Goal: Book appointment/travel/reservation

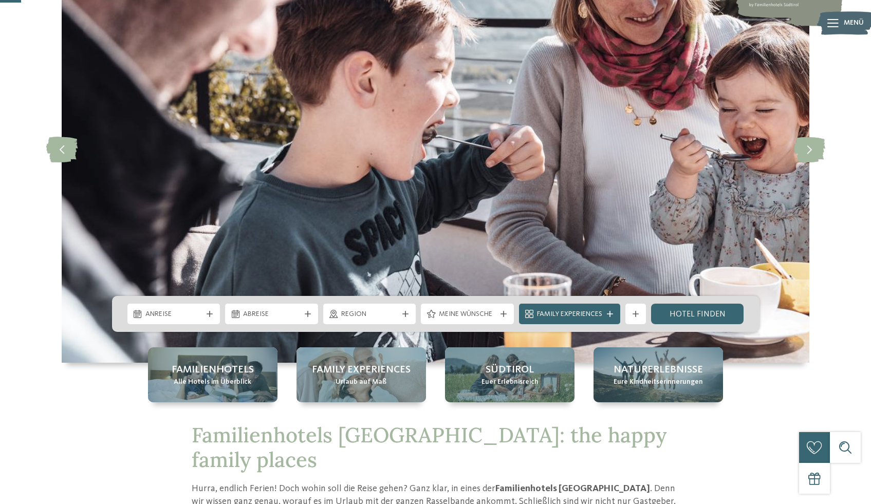
scroll to position [115, 0]
click at [199, 313] on span "Anreise" at bounding box center [173, 315] width 57 height 10
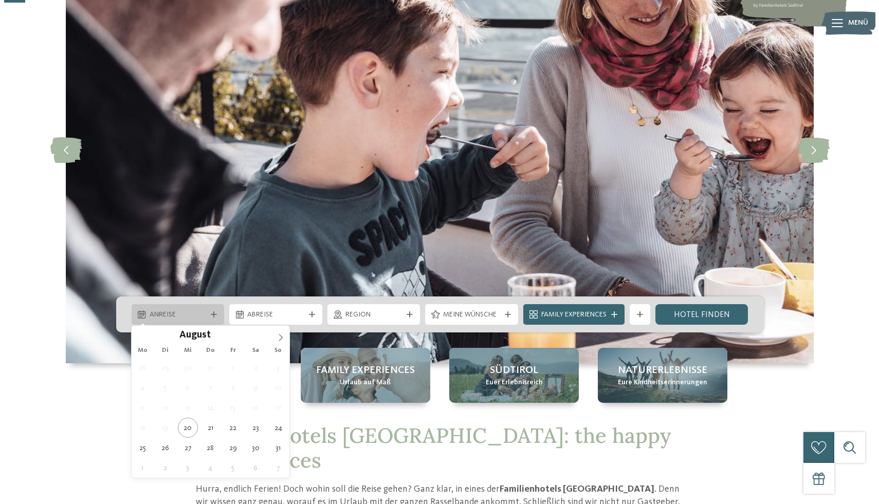
scroll to position [116, 0]
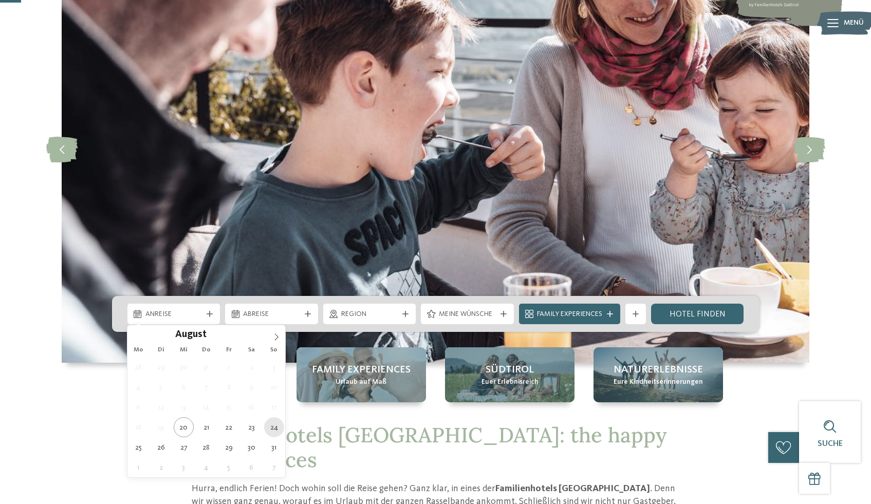
type div "[DATE]"
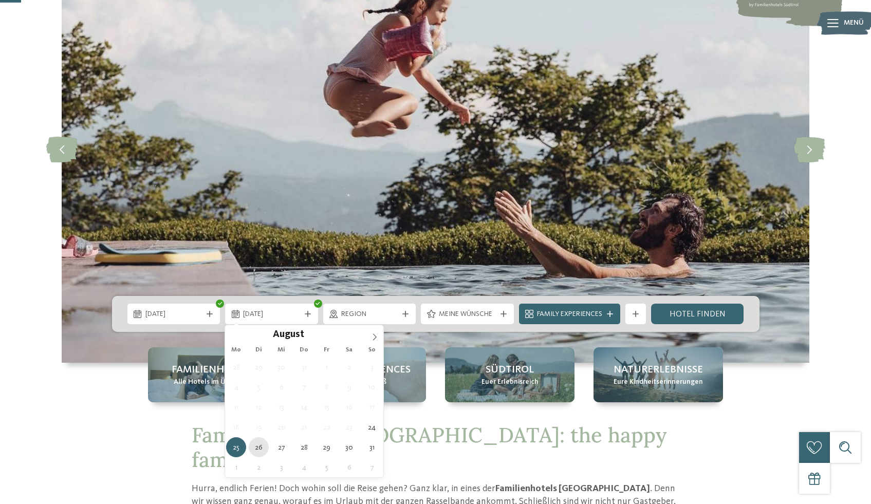
type div "[DATE]"
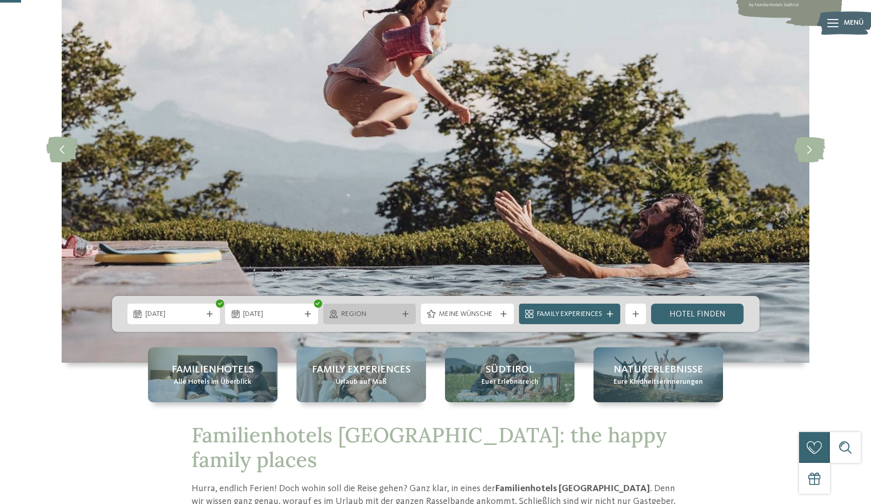
click at [357, 321] on div "Region" at bounding box center [369, 314] width 93 height 21
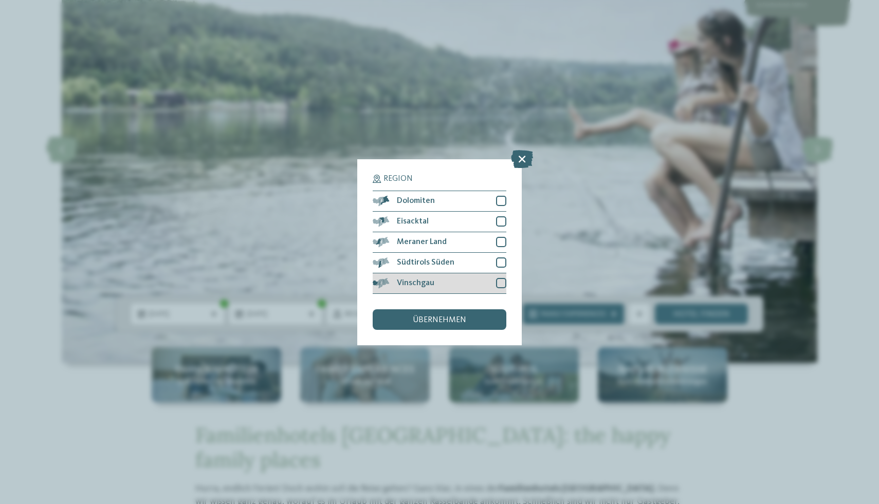
click at [500, 283] on div at bounding box center [501, 283] width 10 height 10
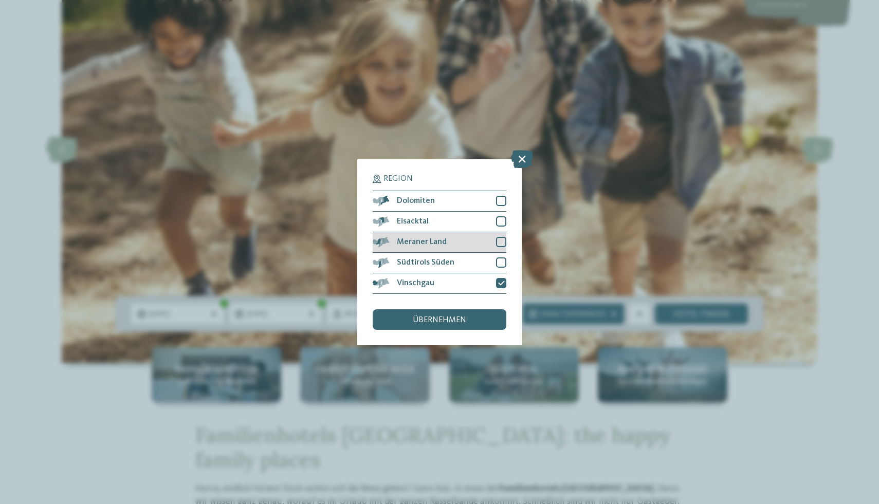
click at [503, 241] on div at bounding box center [501, 242] width 10 height 10
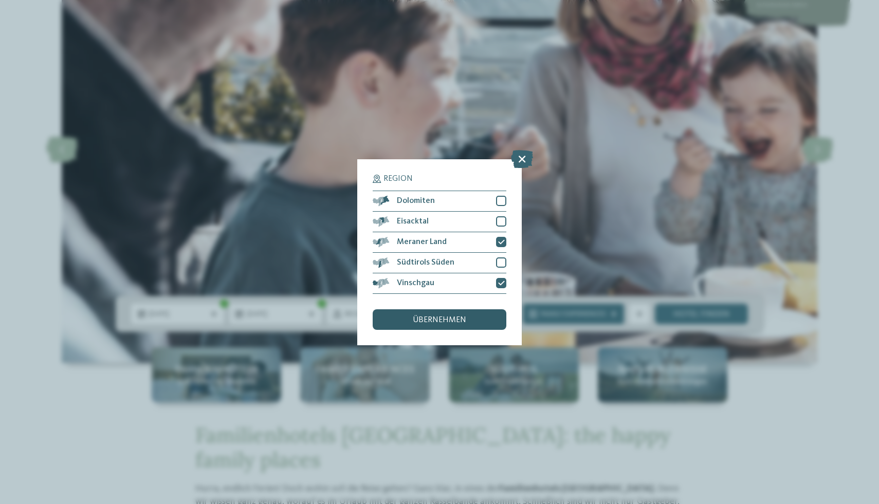
click at [433, 325] on div "übernehmen" at bounding box center [440, 319] width 134 height 21
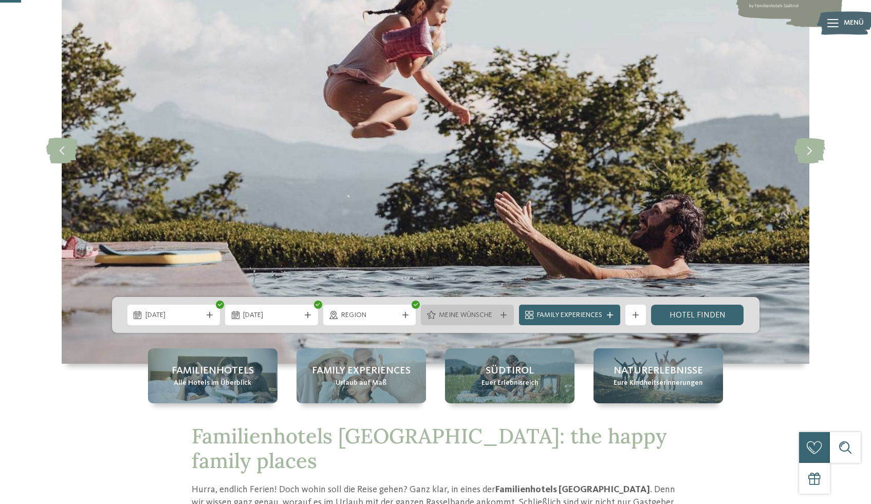
click at [474, 316] on span "Meine Wünsche" at bounding box center [467, 315] width 57 height 10
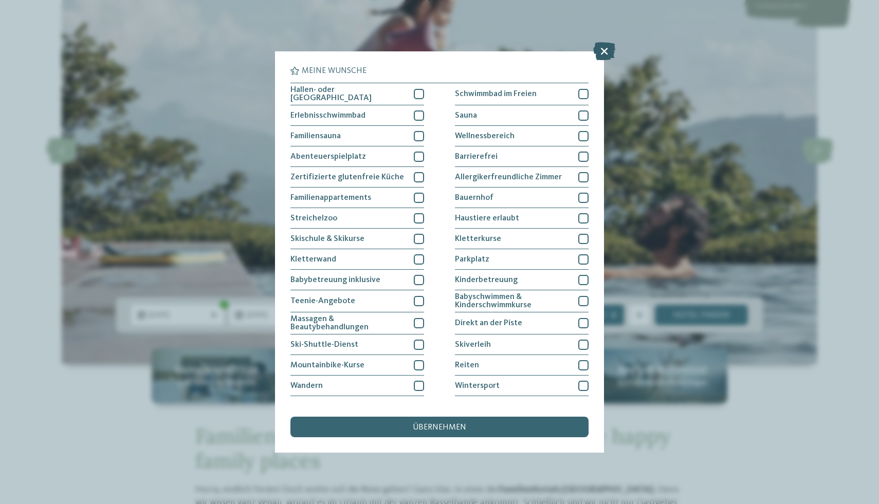
click at [603, 52] on icon at bounding box center [604, 51] width 22 height 18
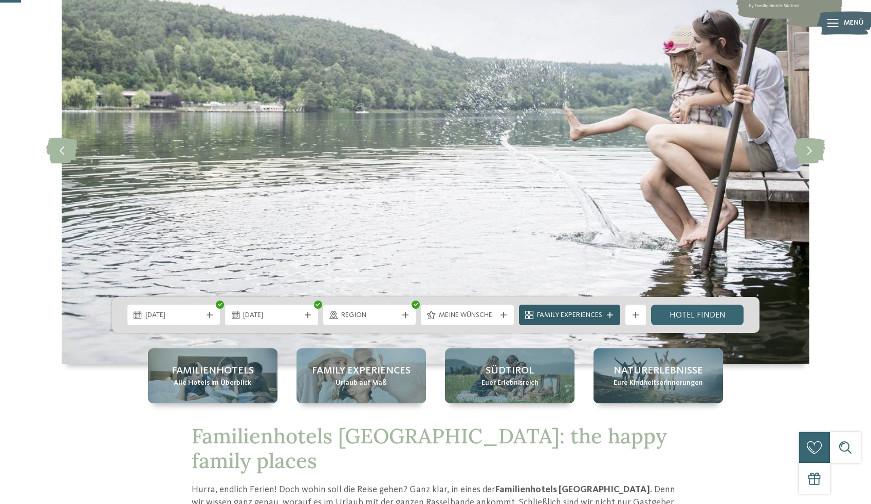
click at [598, 314] on span "Family Experiences" at bounding box center [569, 315] width 65 height 10
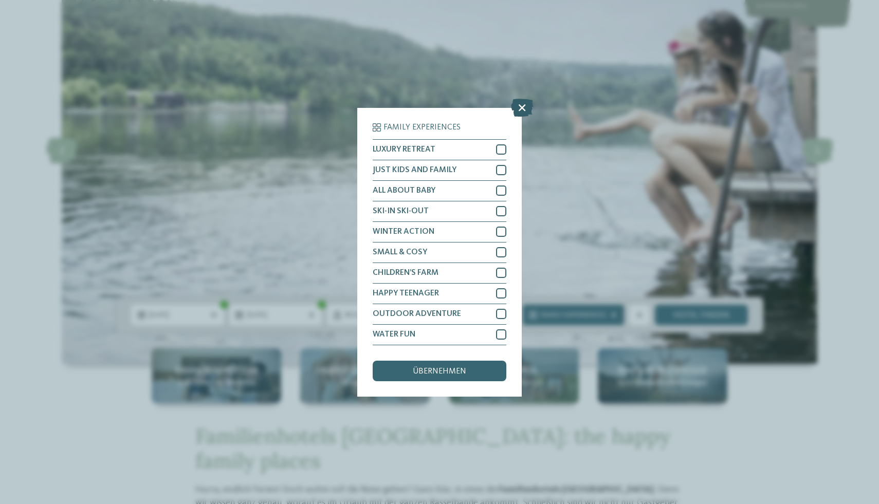
click at [526, 108] on icon at bounding box center [522, 107] width 22 height 18
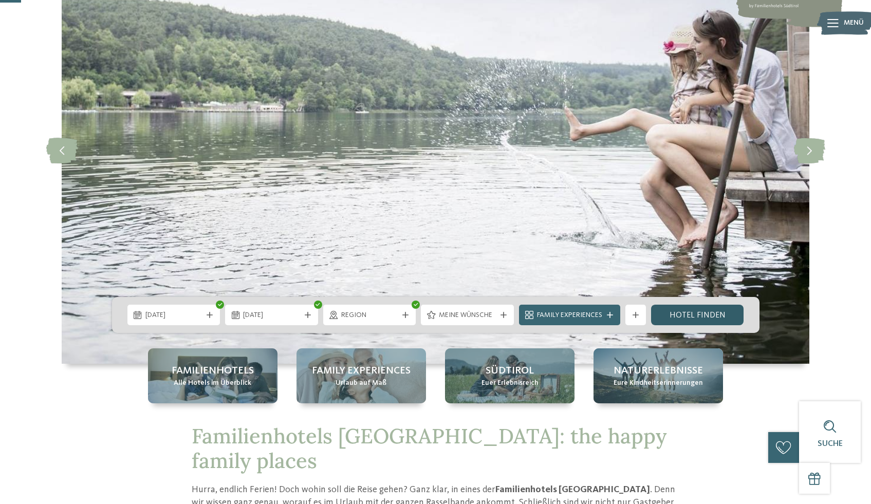
click at [708, 312] on link "Hotel finden" at bounding box center [697, 315] width 93 height 21
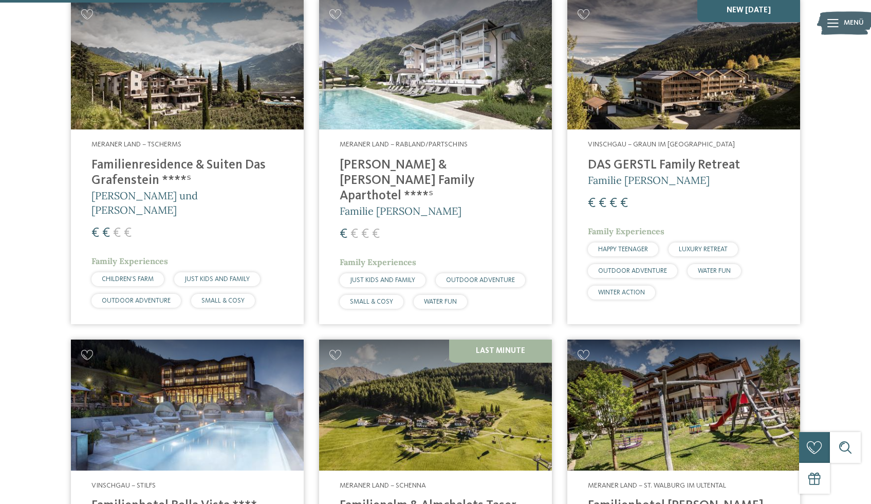
scroll to position [398, 0]
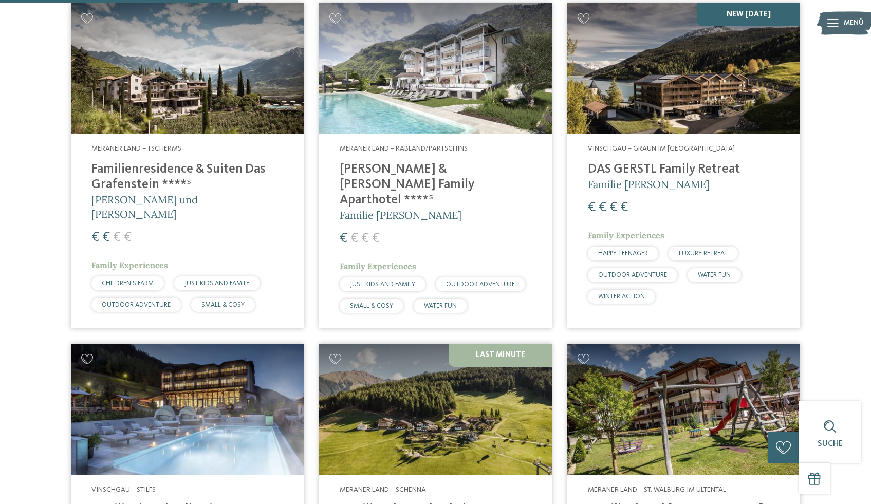
click at [682, 216] on div "€ € € €" at bounding box center [684, 207] width 192 height 19
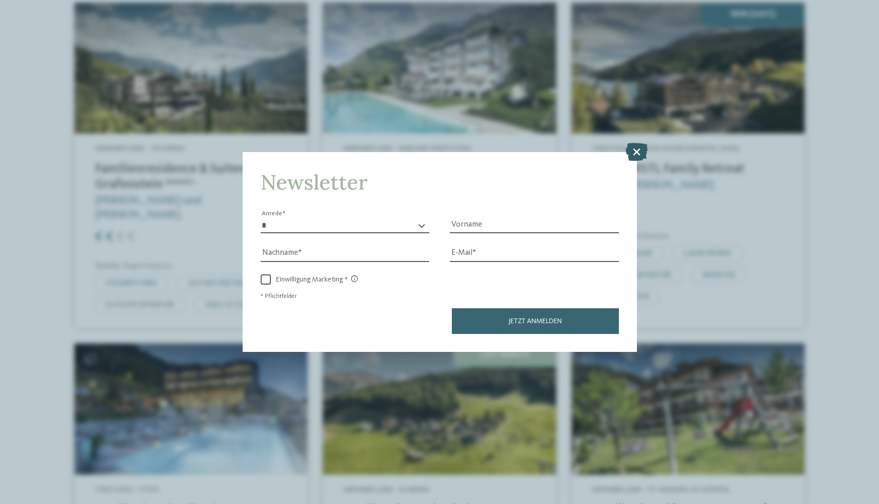
click at [639, 150] on icon at bounding box center [637, 152] width 22 height 18
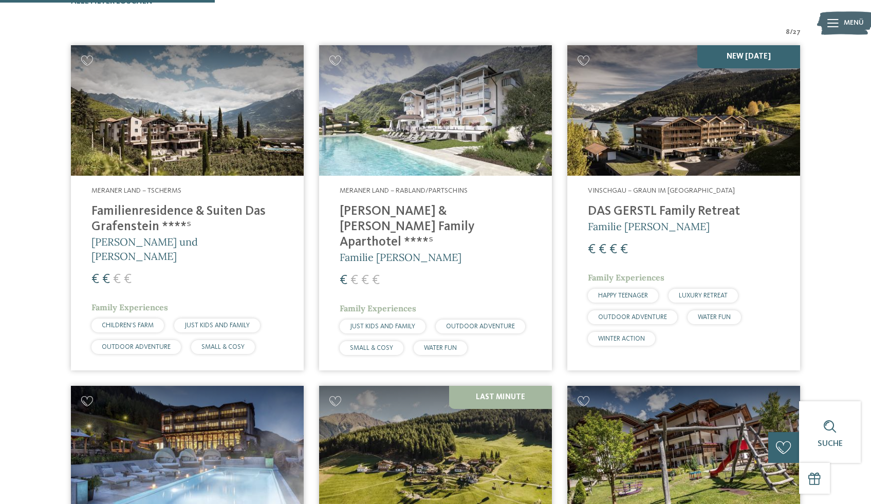
scroll to position [354, 0]
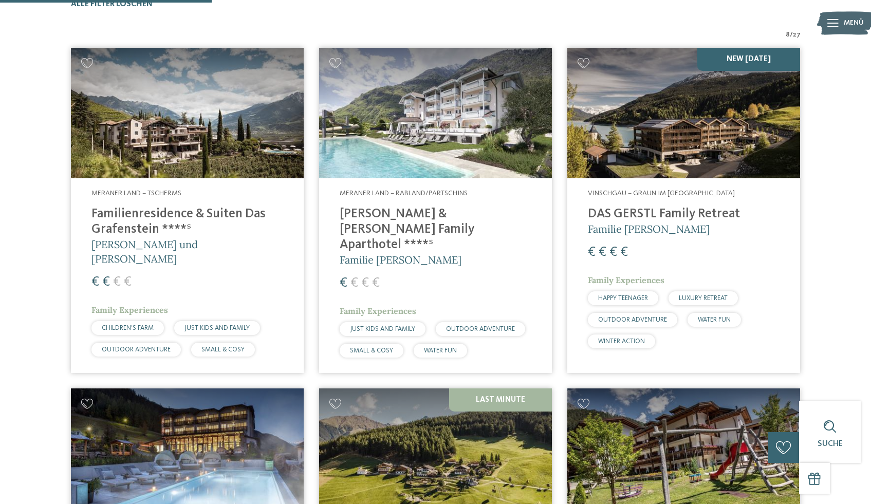
click at [720, 216] on h4 "DAS GERSTL Family Retreat" at bounding box center [684, 214] width 192 height 15
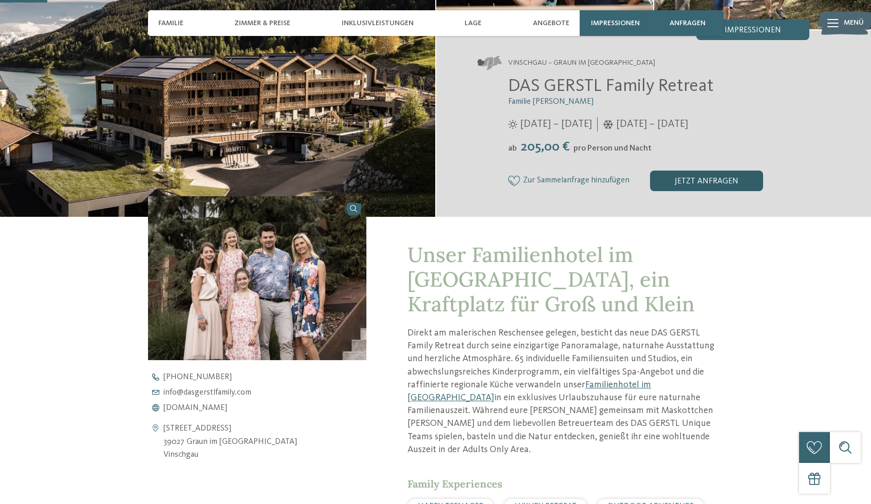
scroll to position [184, 0]
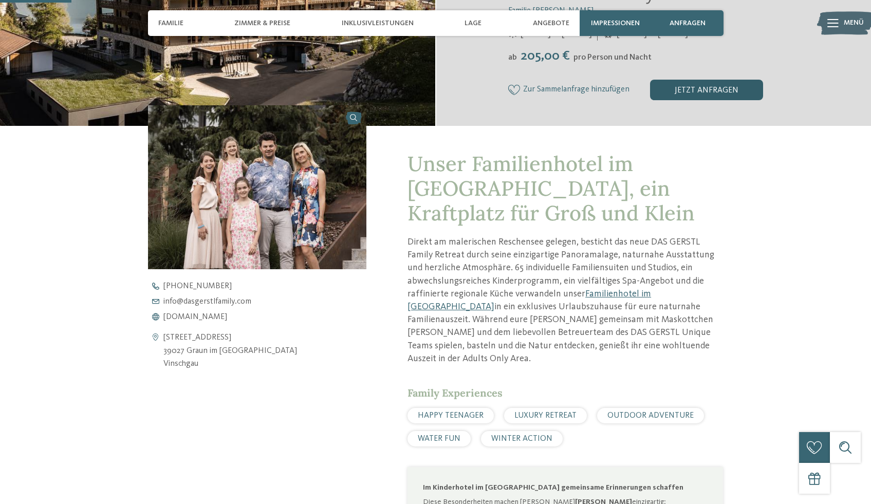
click at [700, 87] on div "jetzt anfragen" at bounding box center [706, 90] width 113 height 21
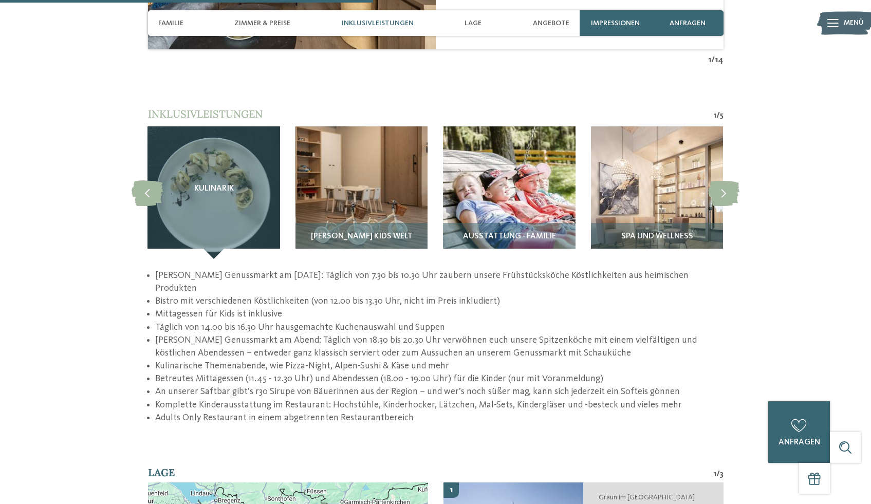
scroll to position [1445, 0]
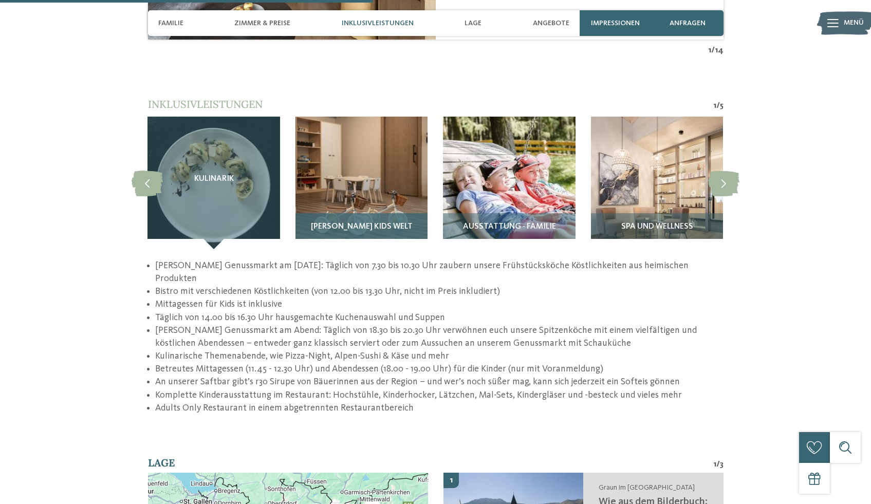
click at [378, 157] on img at bounding box center [362, 183] width 132 height 132
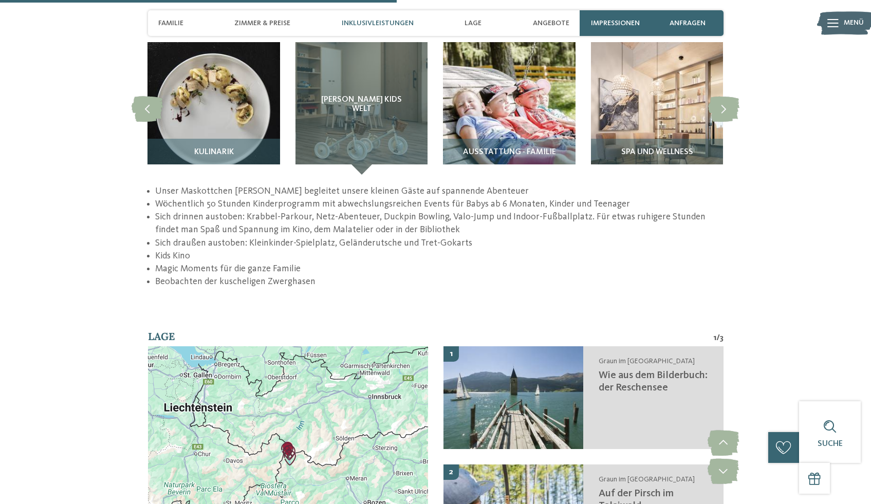
scroll to position [1532, 0]
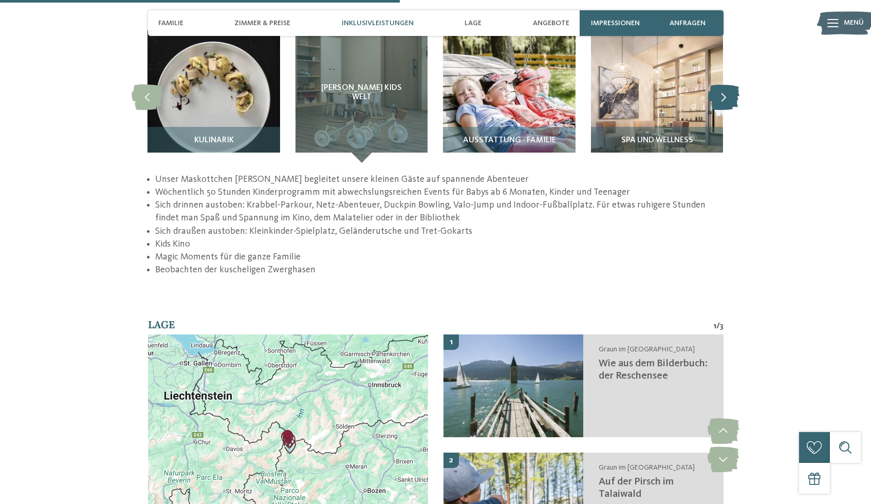
click at [722, 84] on icon at bounding box center [723, 97] width 31 height 26
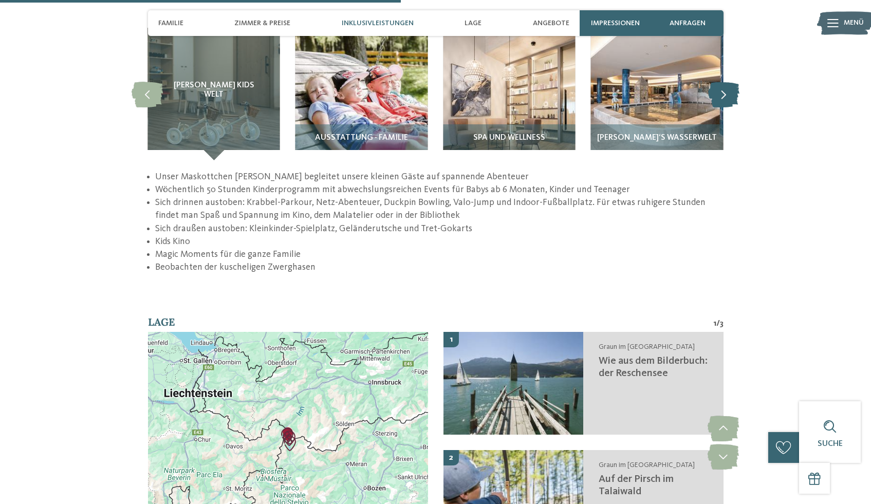
scroll to position [1535, 0]
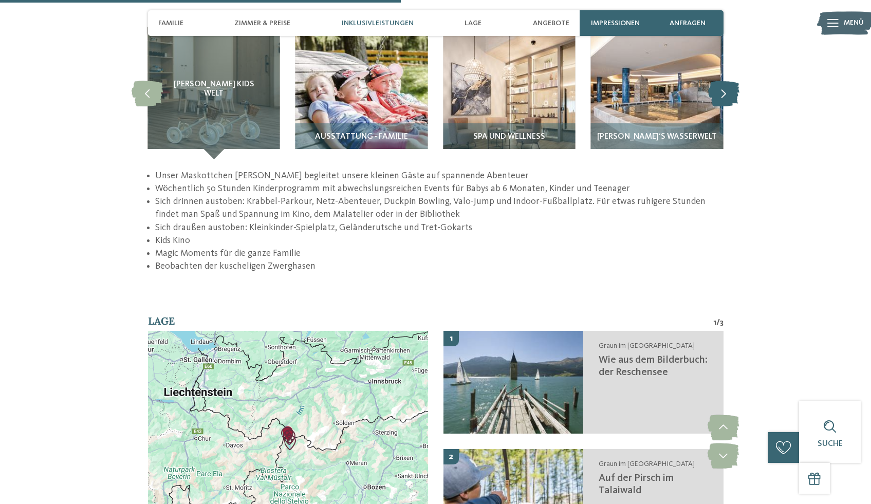
click at [722, 80] on icon at bounding box center [723, 93] width 31 height 26
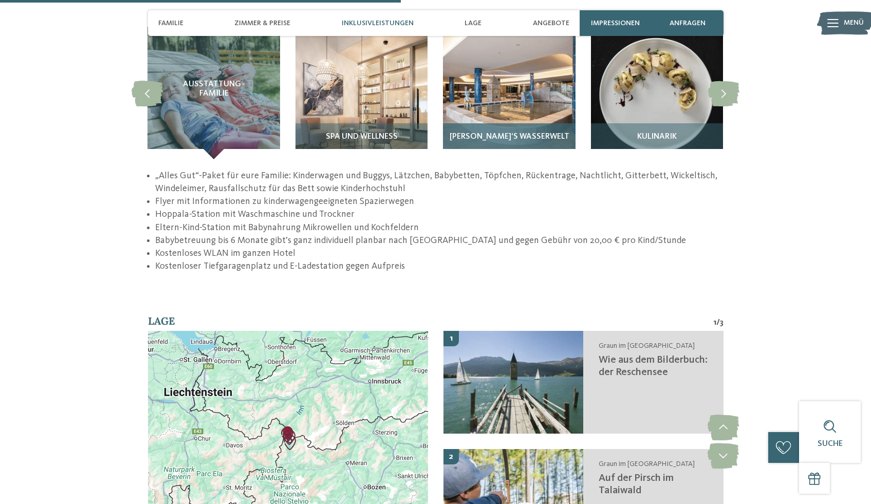
click at [561, 71] on img at bounding box center [509, 93] width 132 height 132
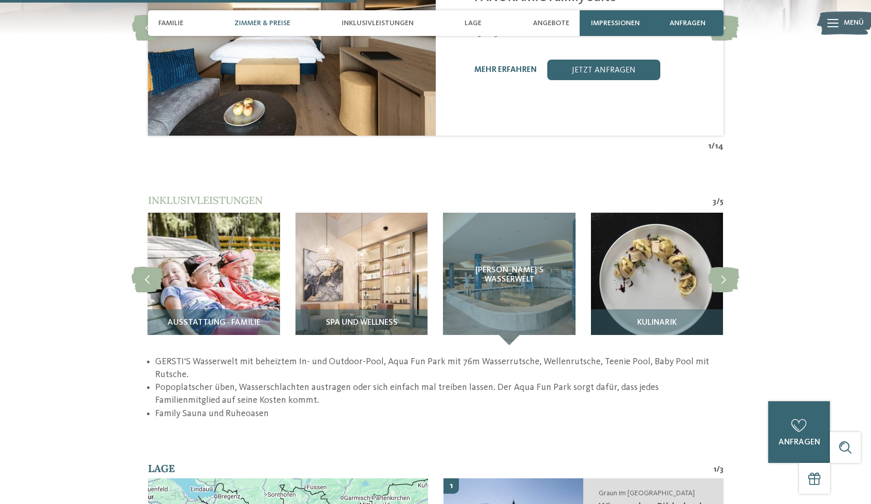
scroll to position [1348, 0]
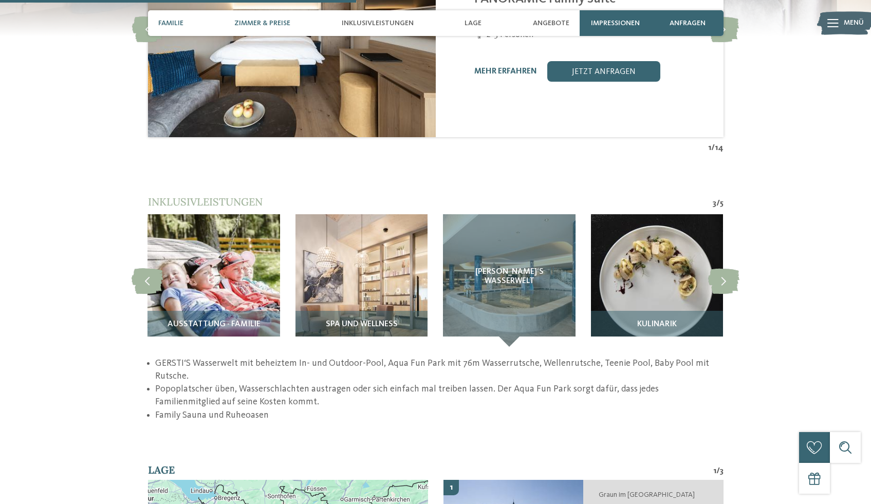
click at [172, 25] on span "Familie" at bounding box center [170, 23] width 25 height 9
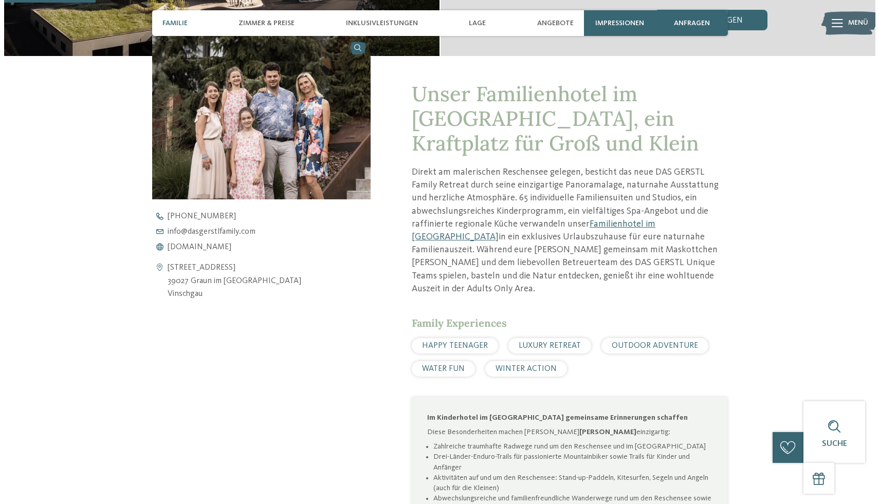
scroll to position [345, 0]
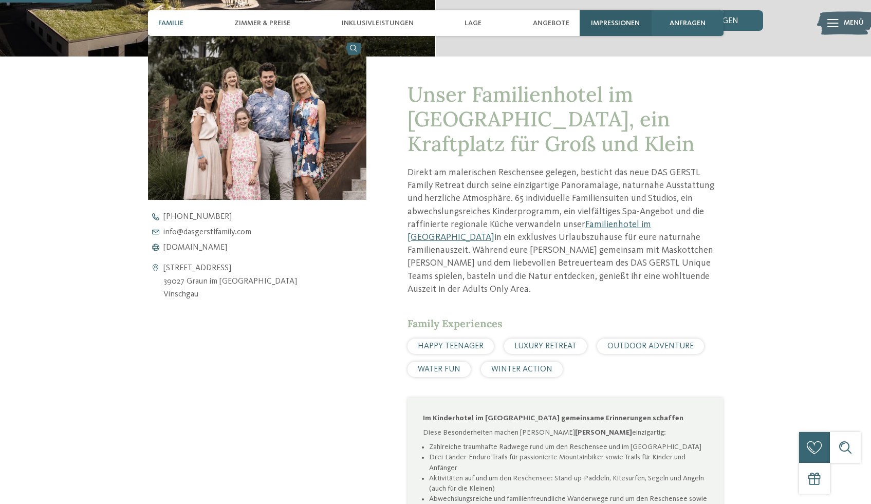
click at [619, 21] on span "Impressionen" at bounding box center [615, 23] width 49 height 9
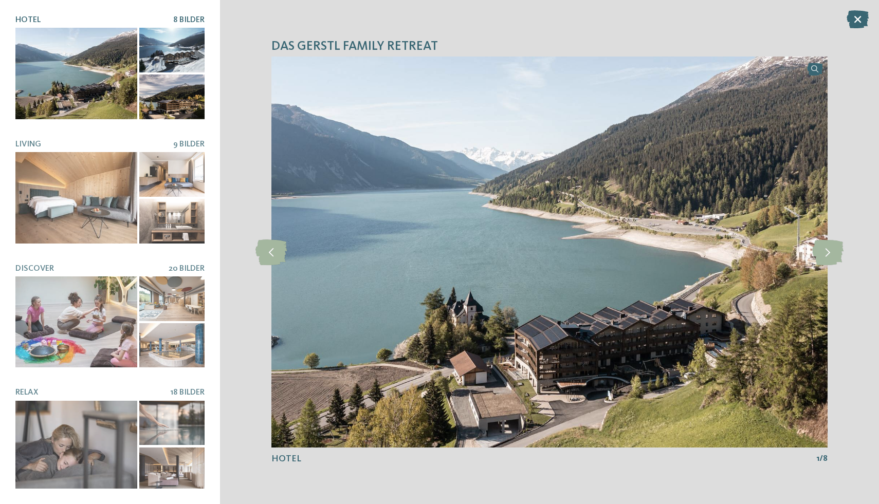
click at [83, 79] on div at bounding box center [76, 73] width 122 height 91
click at [823, 253] on icon at bounding box center [827, 253] width 31 height 26
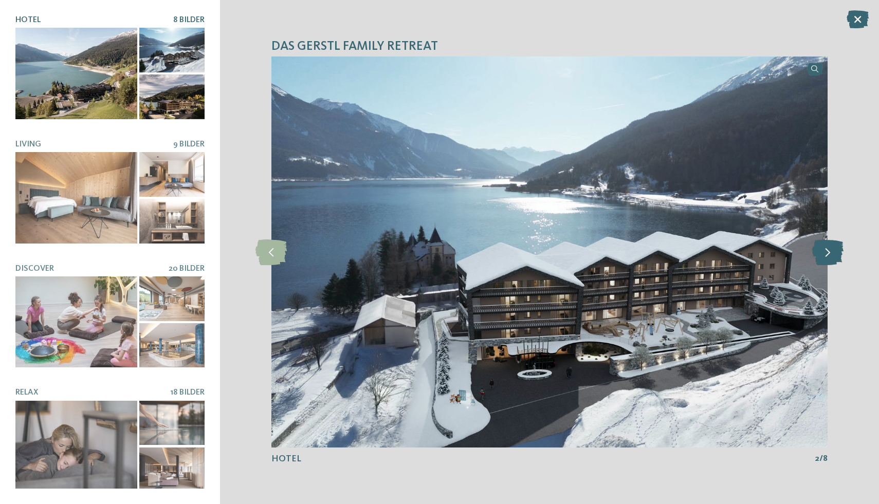
click at [823, 253] on icon at bounding box center [827, 253] width 31 height 26
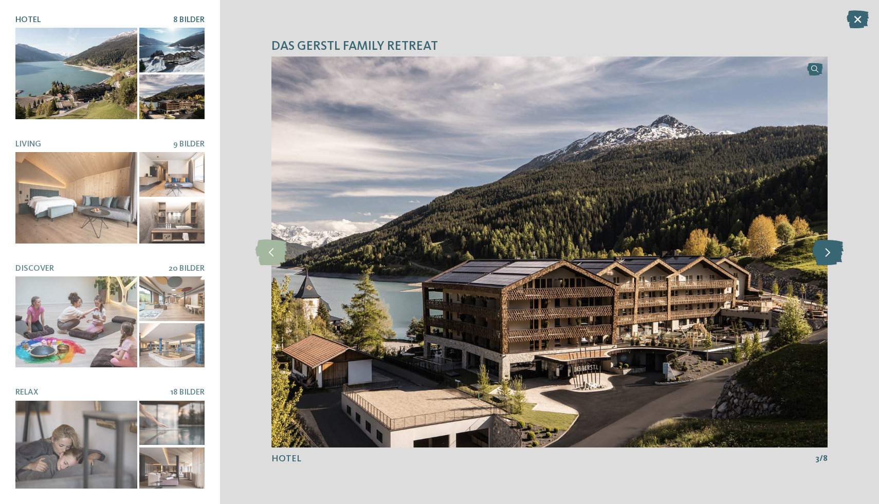
click at [823, 253] on icon at bounding box center [827, 253] width 31 height 26
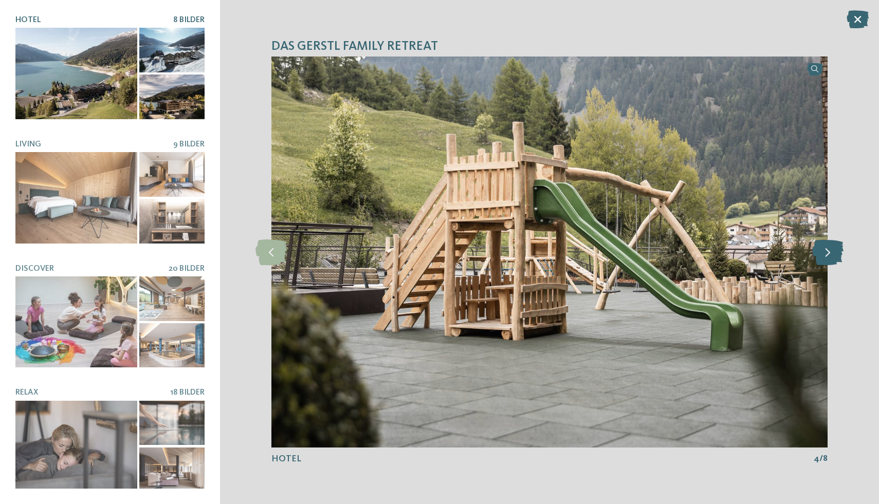
click at [823, 253] on icon at bounding box center [827, 253] width 31 height 26
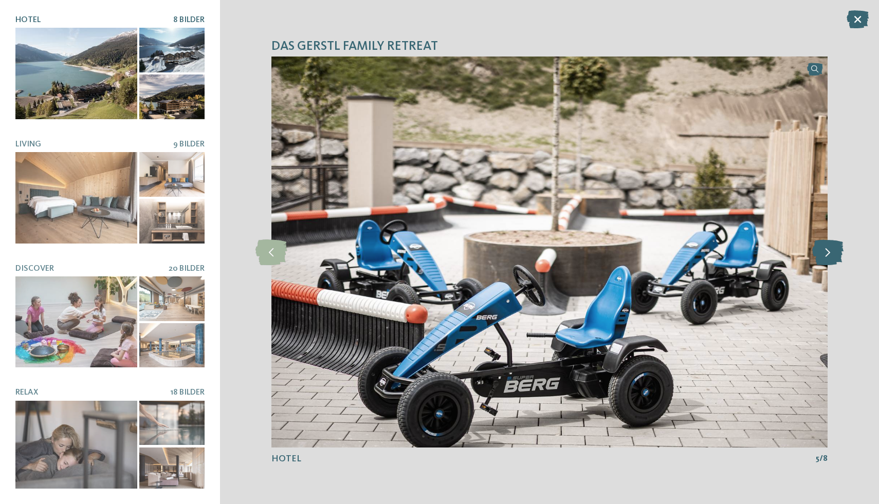
click at [823, 253] on icon at bounding box center [827, 253] width 31 height 26
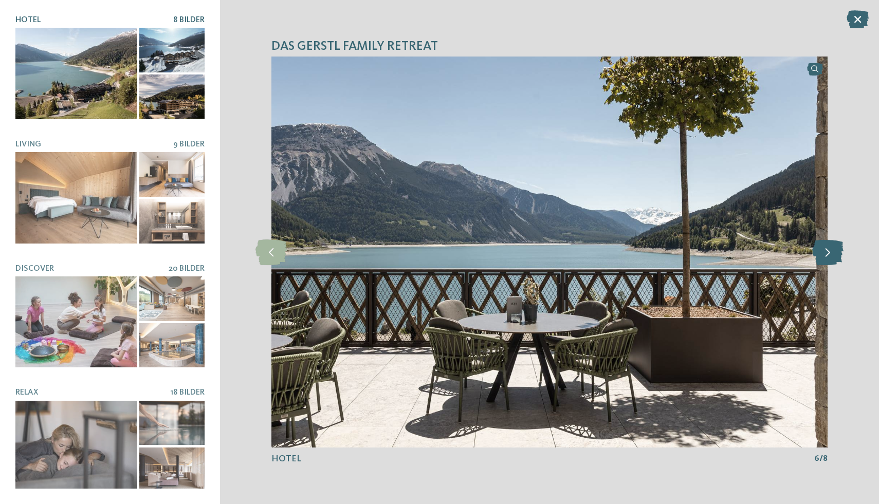
click at [823, 253] on icon at bounding box center [827, 253] width 31 height 26
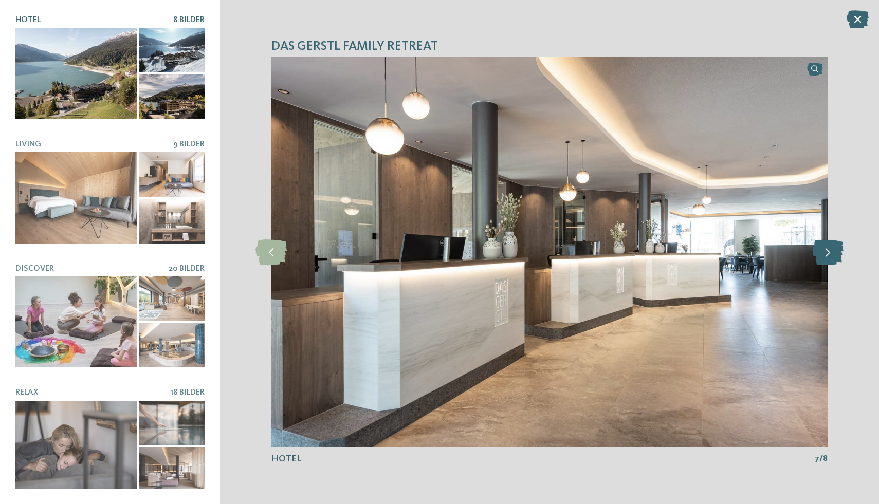
click at [823, 253] on icon at bounding box center [827, 253] width 31 height 26
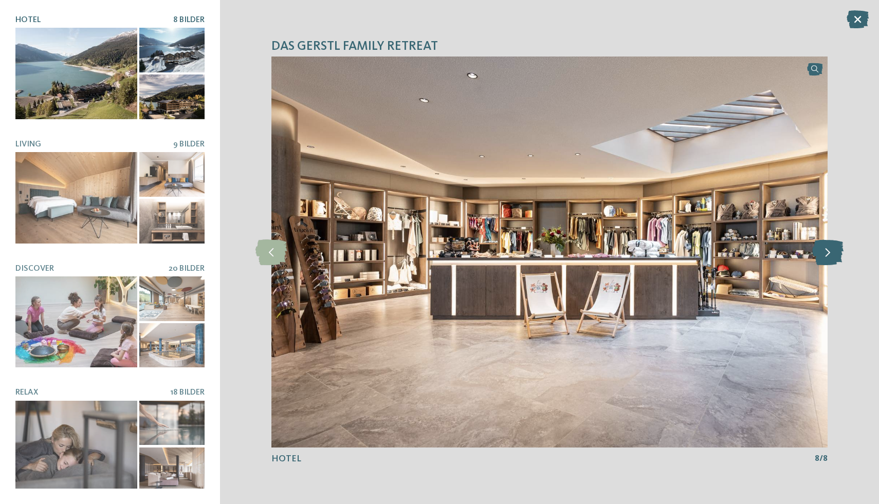
click at [823, 253] on icon at bounding box center [827, 253] width 31 height 26
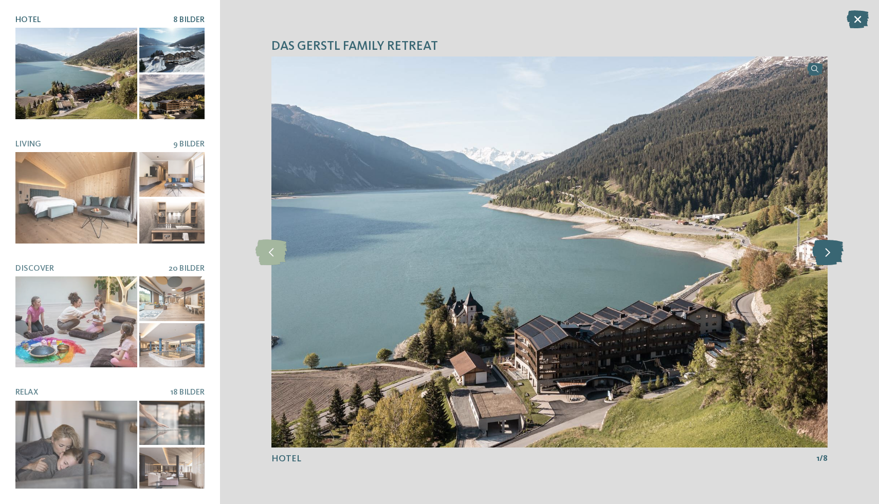
click at [823, 253] on icon at bounding box center [827, 253] width 31 height 26
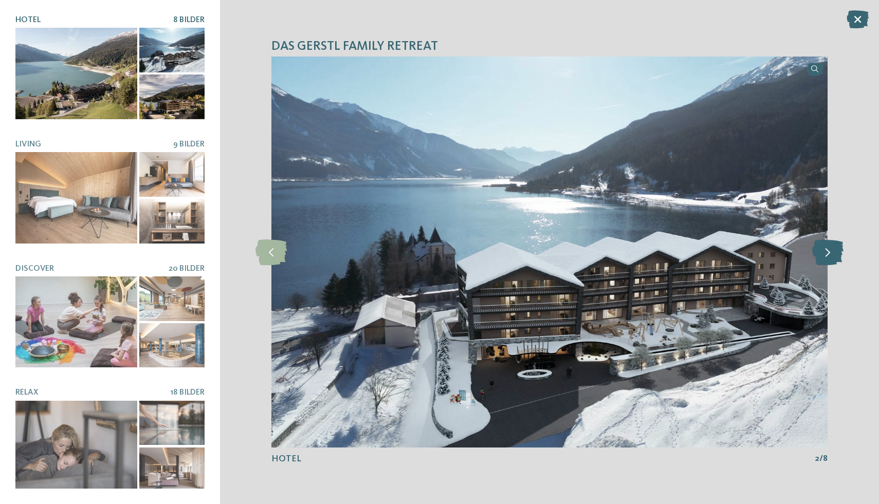
click at [823, 253] on icon at bounding box center [827, 253] width 31 height 26
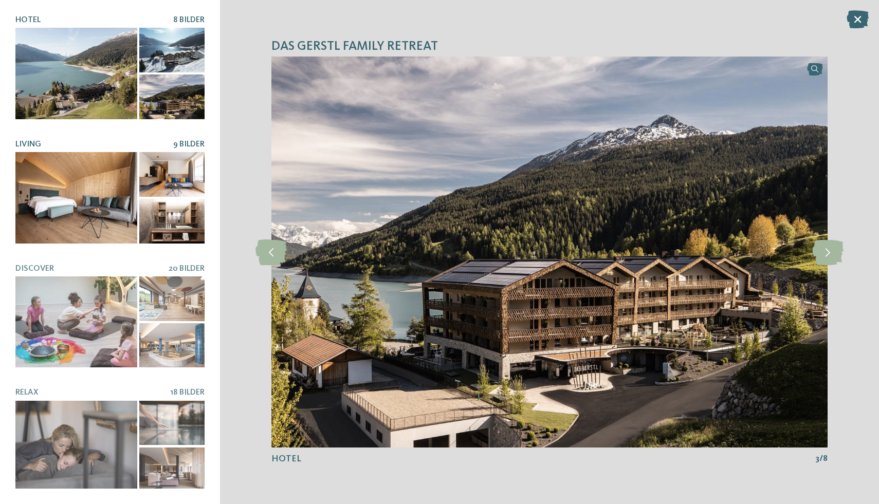
click at [46, 182] on div at bounding box center [76, 197] width 122 height 91
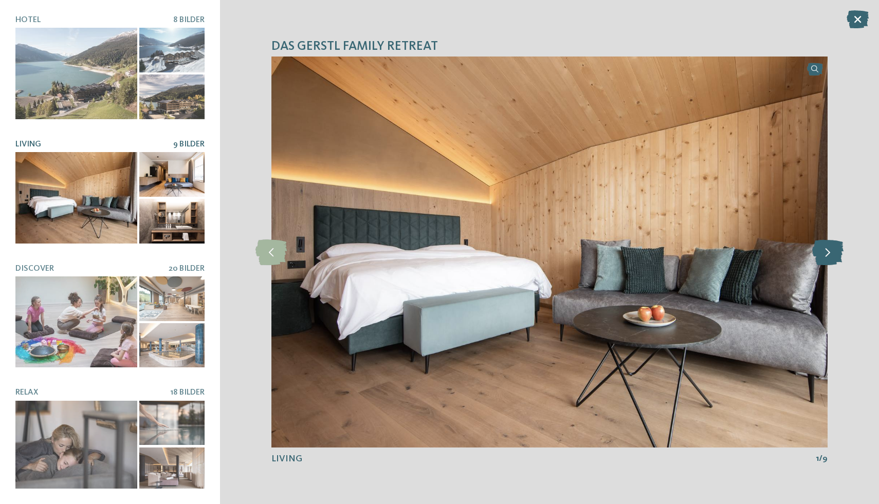
click at [829, 256] on icon at bounding box center [827, 253] width 31 height 26
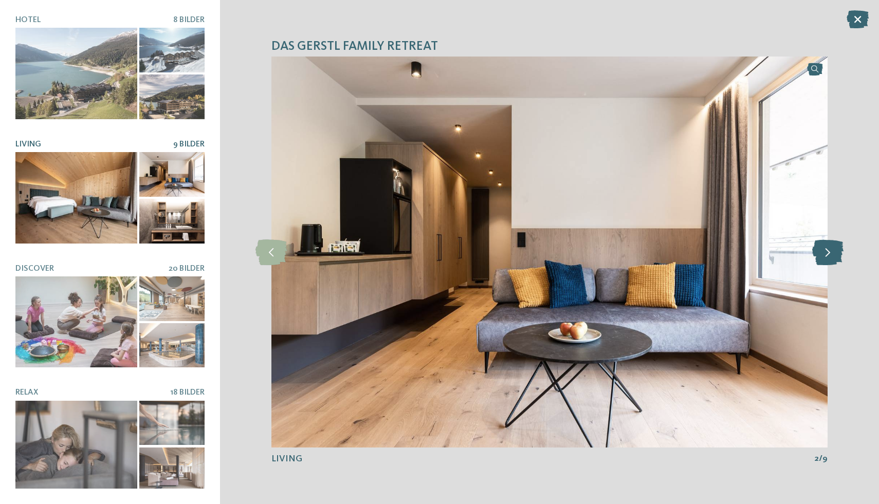
click at [829, 256] on icon at bounding box center [827, 253] width 31 height 26
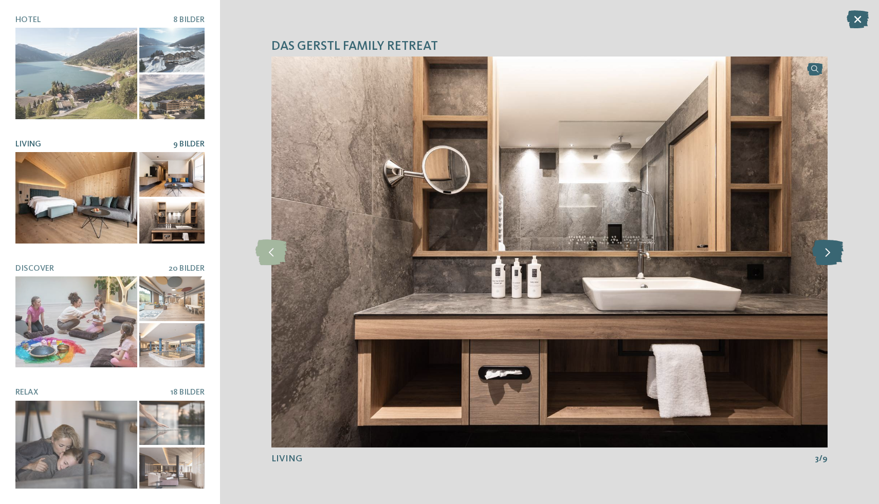
click at [829, 256] on icon at bounding box center [827, 253] width 31 height 26
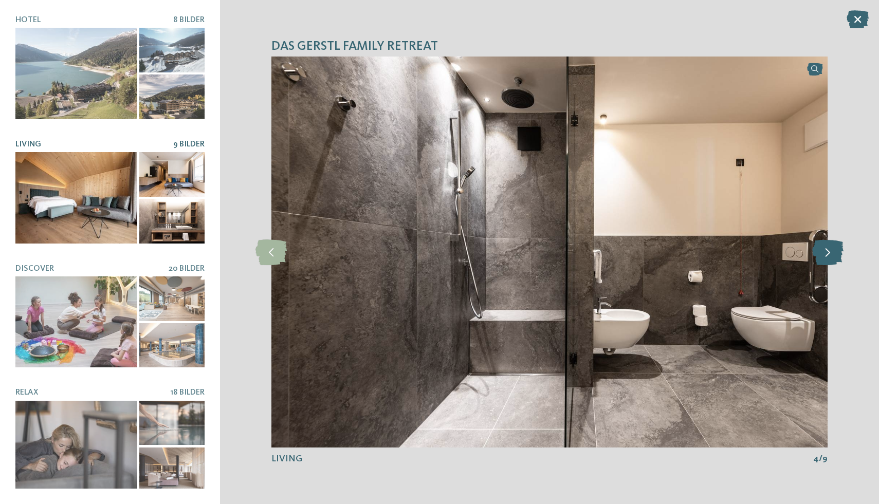
click at [829, 256] on icon at bounding box center [827, 253] width 31 height 26
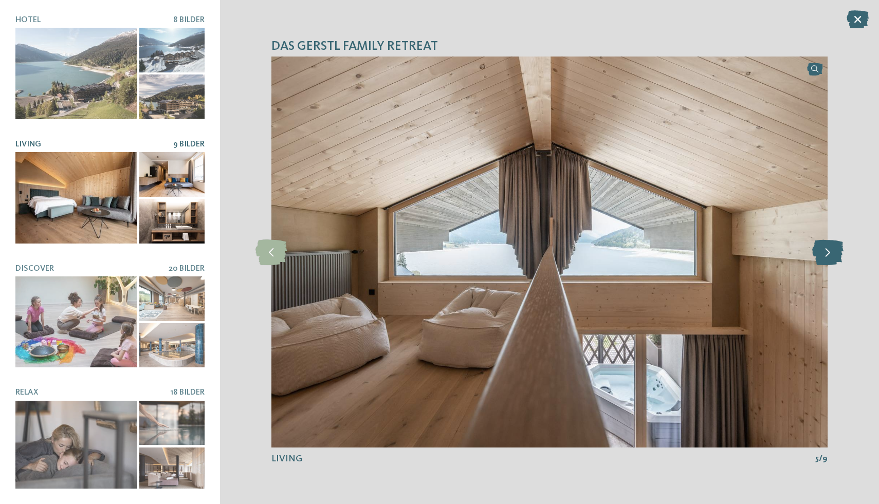
click at [829, 256] on icon at bounding box center [827, 253] width 31 height 26
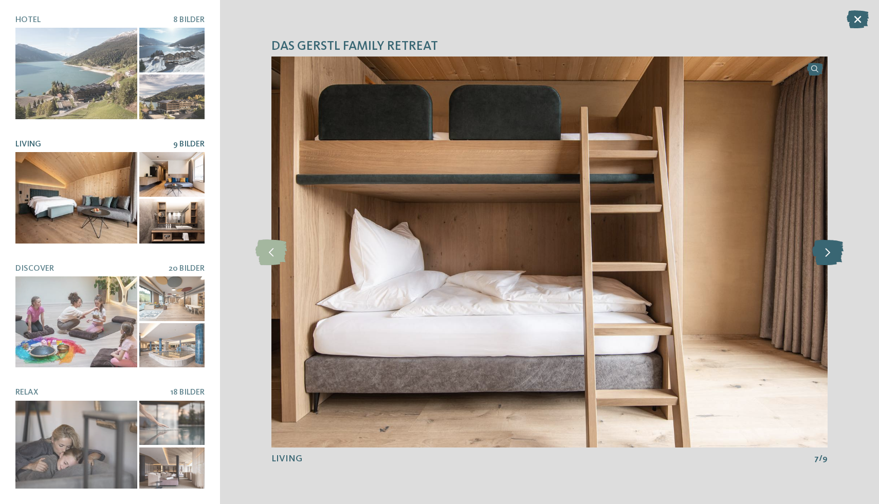
click at [829, 256] on icon at bounding box center [827, 253] width 31 height 26
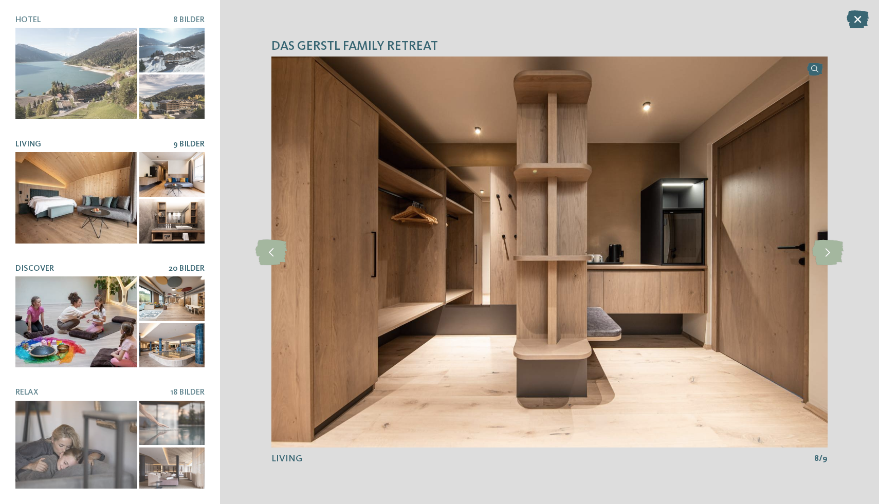
click at [73, 320] on div at bounding box center [76, 322] width 122 height 91
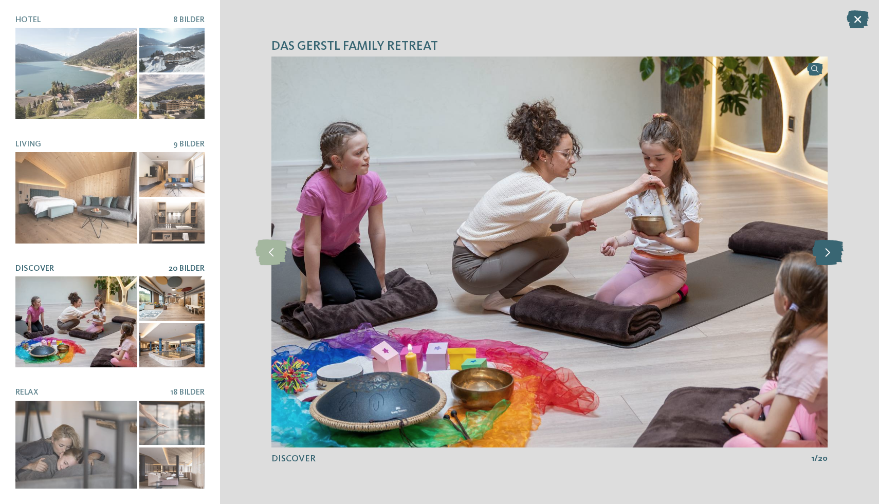
click at [830, 254] on icon at bounding box center [827, 253] width 31 height 26
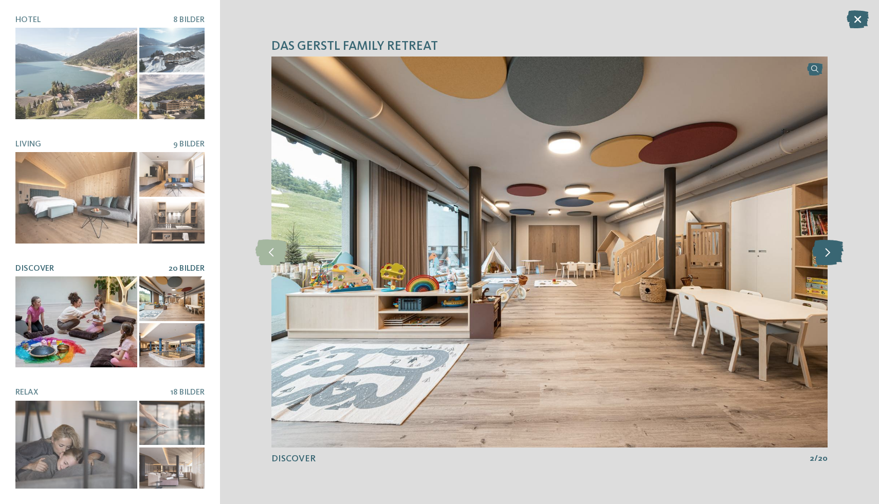
click at [830, 254] on icon at bounding box center [827, 253] width 31 height 26
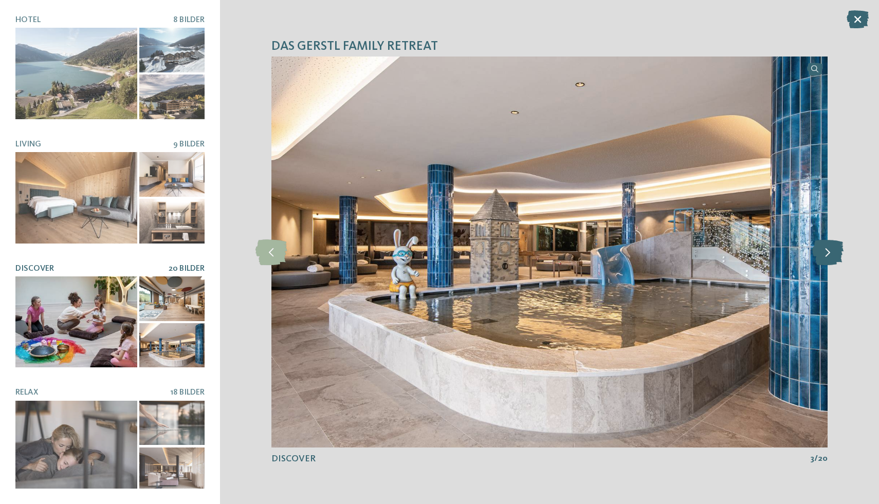
click at [830, 254] on icon at bounding box center [827, 253] width 31 height 26
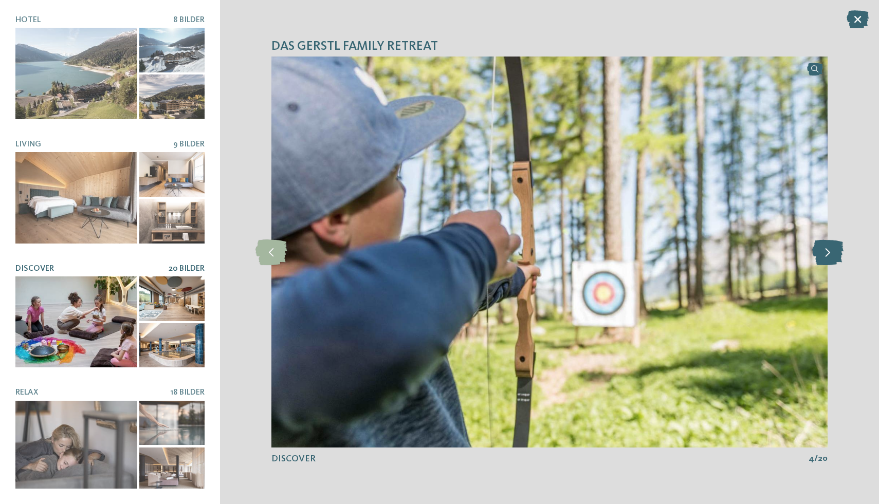
click at [830, 254] on icon at bounding box center [827, 253] width 31 height 26
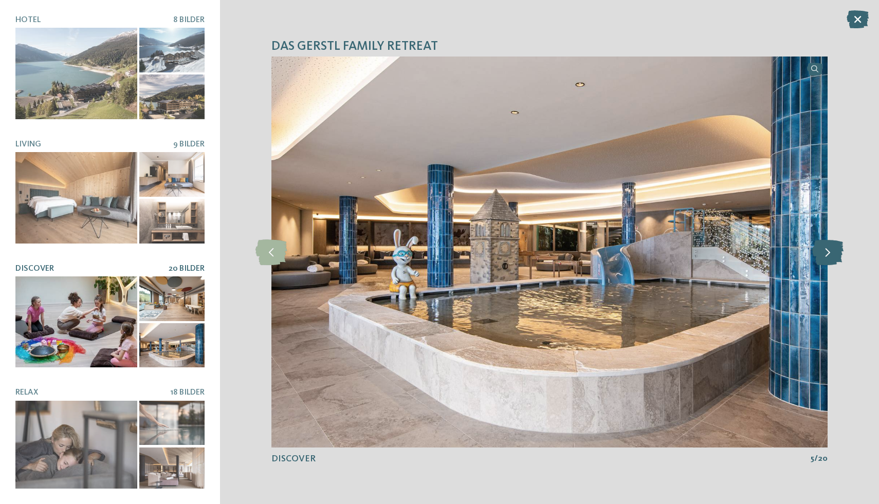
click at [830, 254] on icon at bounding box center [827, 253] width 31 height 26
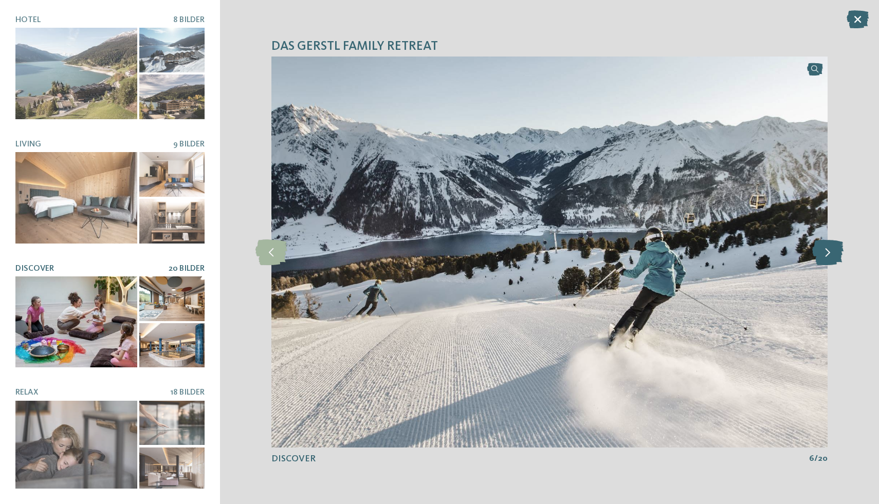
click at [830, 254] on icon at bounding box center [827, 253] width 31 height 26
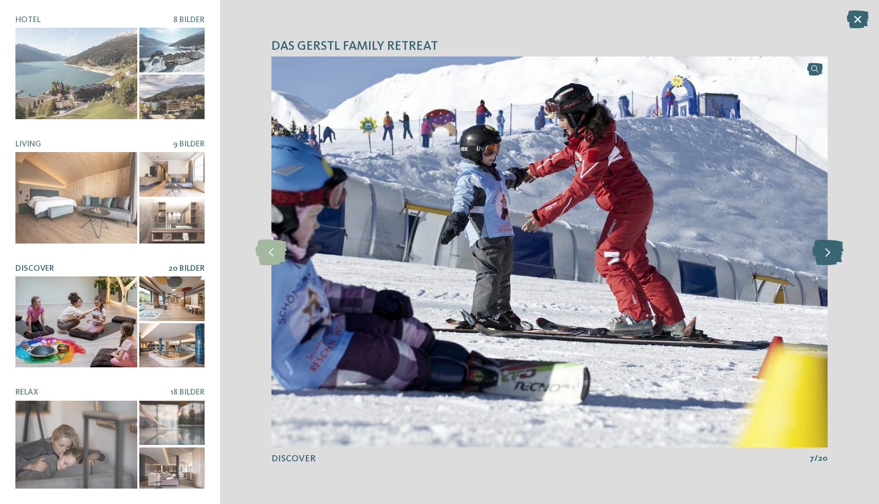
click at [830, 254] on icon at bounding box center [827, 253] width 31 height 26
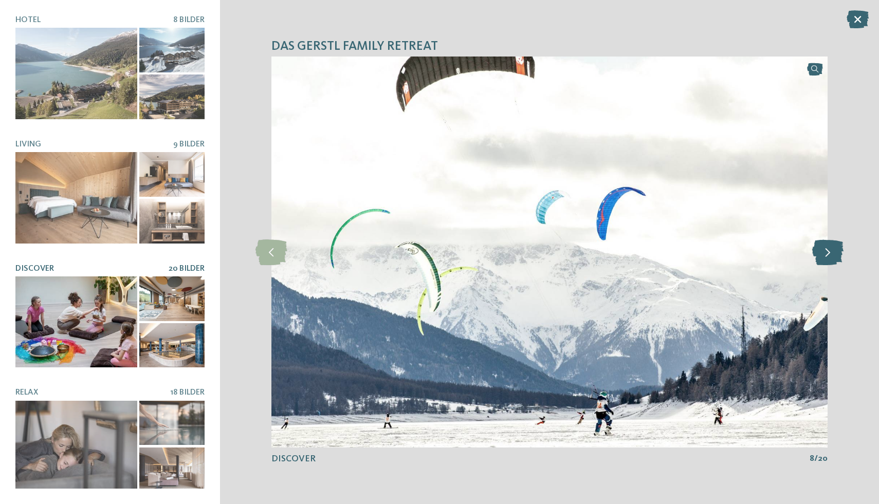
click at [830, 254] on icon at bounding box center [827, 253] width 31 height 26
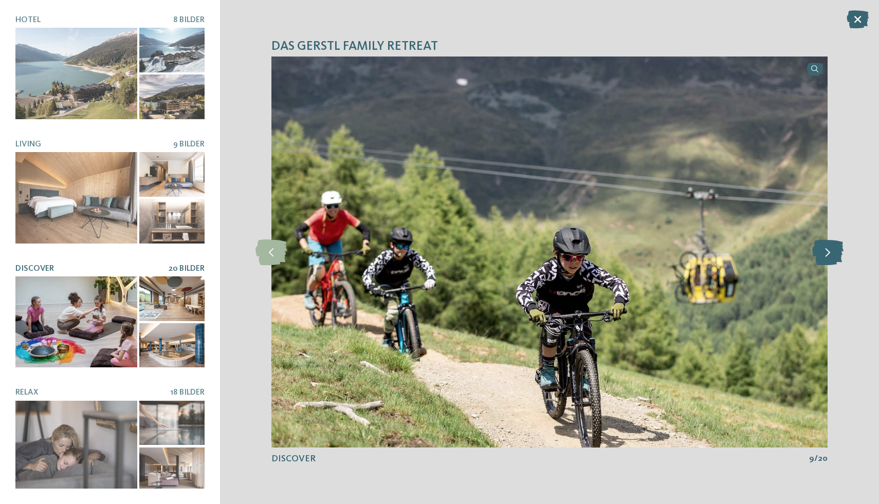
click at [830, 254] on icon at bounding box center [827, 253] width 31 height 26
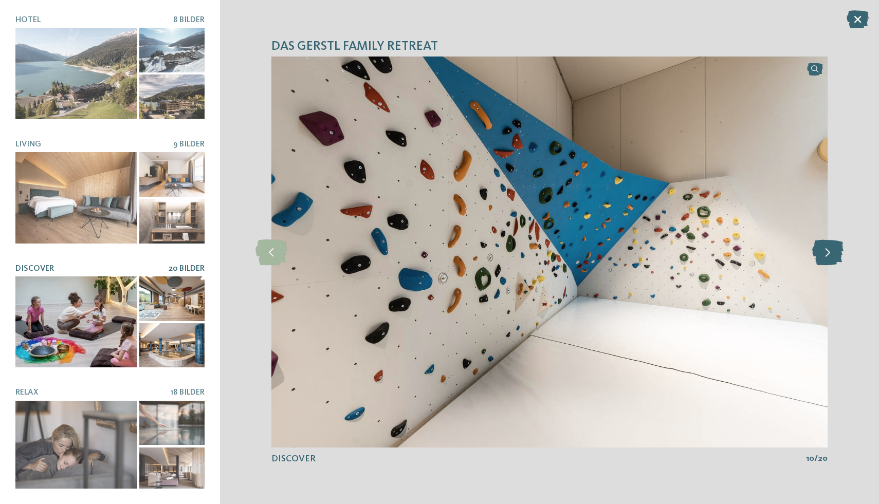
click at [830, 254] on icon at bounding box center [827, 253] width 31 height 26
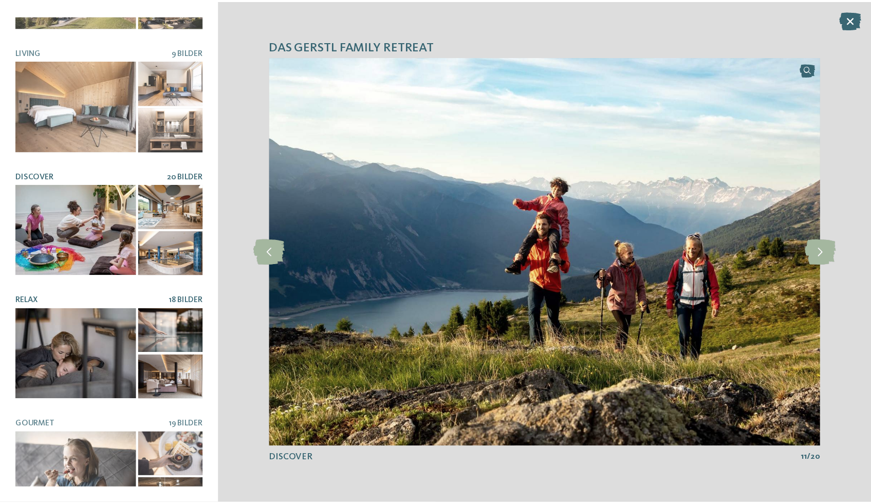
scroll to position [114, 0]
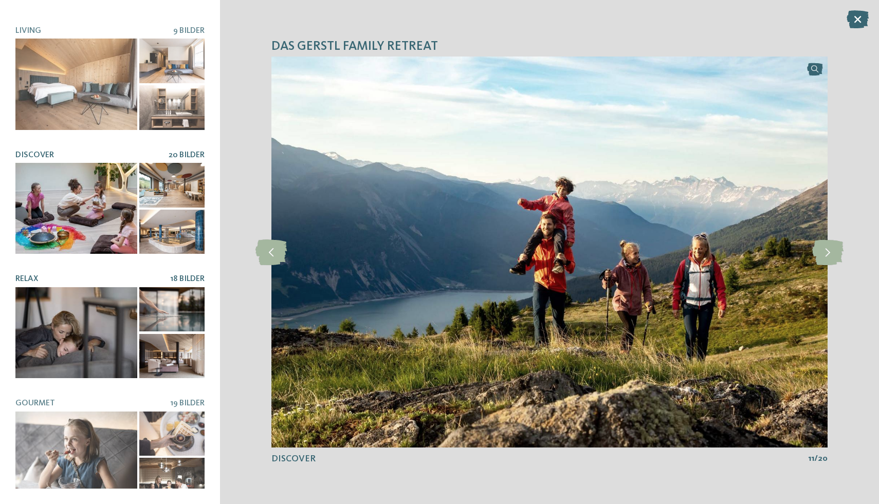
click at [56, 324] on div at bounding box center [76, 332] width 122 height 91
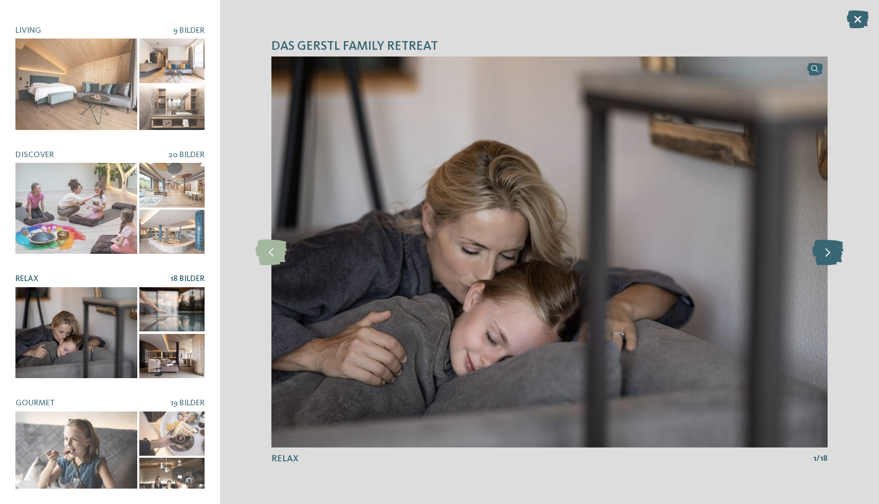
click at [831, 253] on icon at bounding box center [827, 253] width 31 height 26
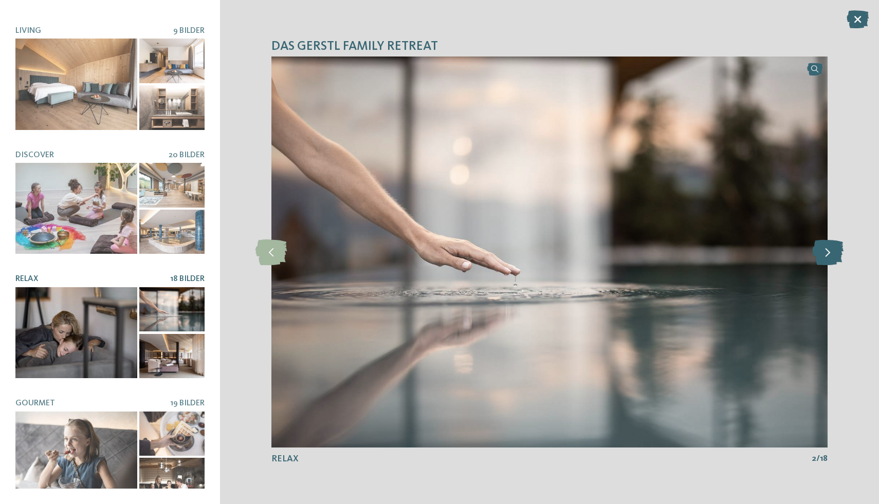
click at [831, 253] on icon at bounding box center [827, 253] width 31 height 26
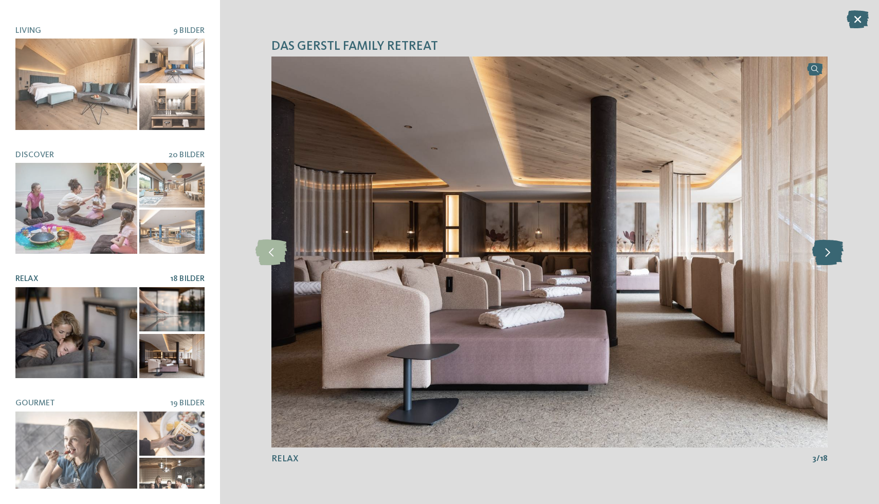
click at [831, 253] on icon at bounding box center [827, 253] width 31 height 26
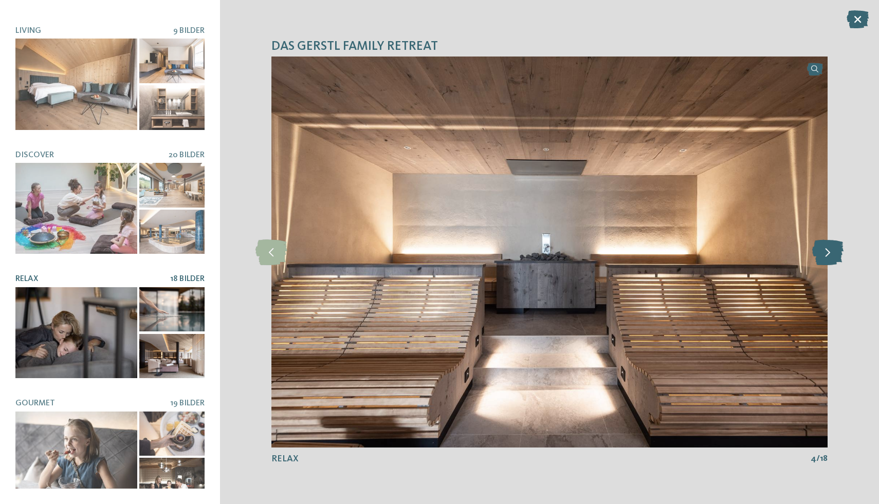
click at [831, 253] on icon at bounding box center [827, 253] width 31 height 26
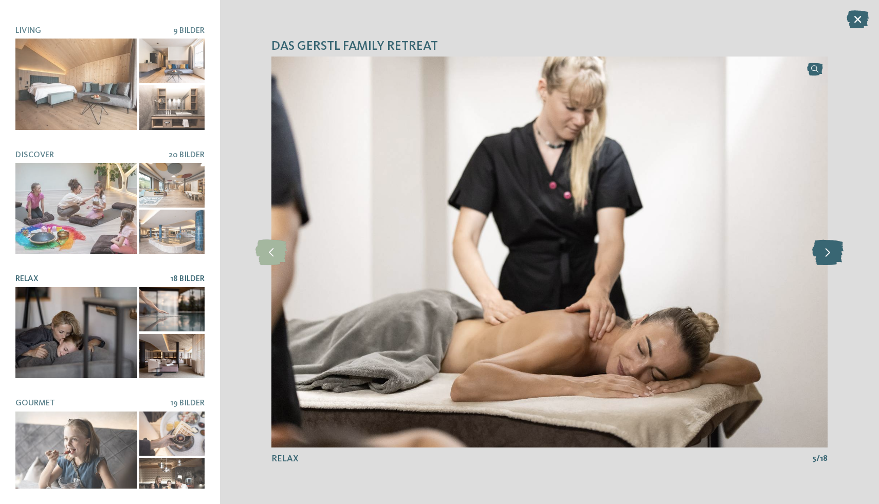
click at [831, 253] on icon at bounding box center [827, 253] width 31 height 26
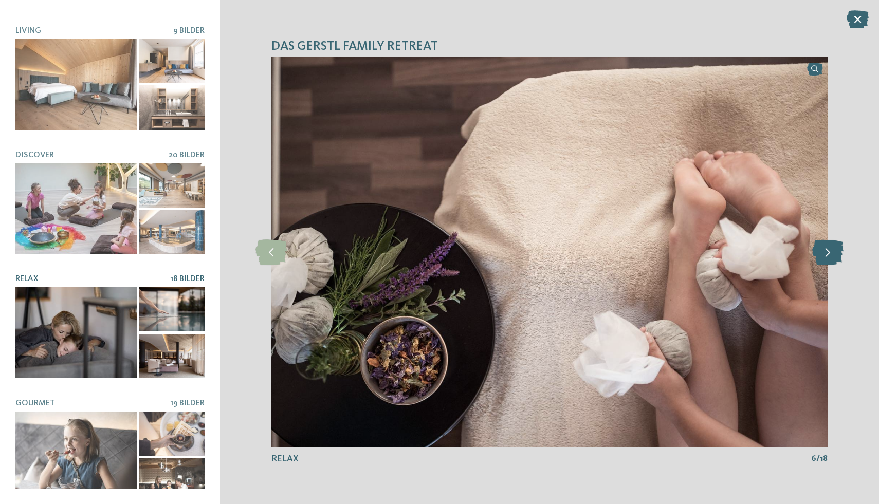
click at [831, 253] on icon at bounding box center [827, 253] width 31 height 26
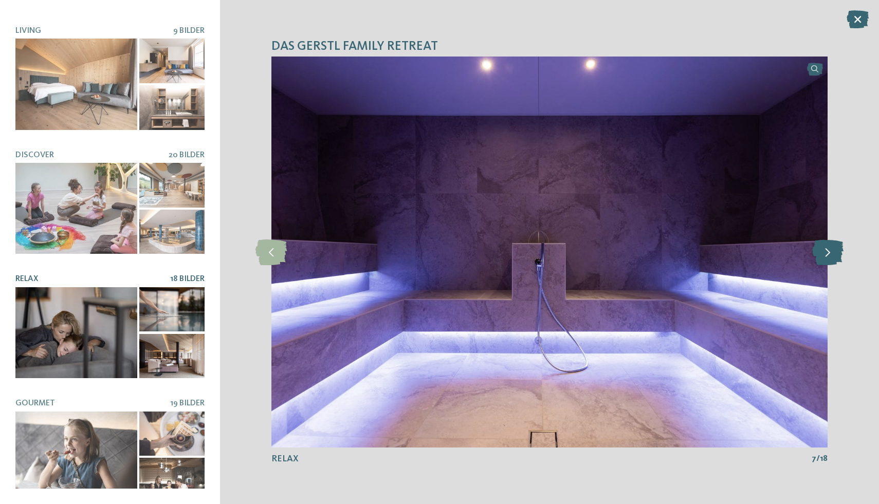
click at [831, 253] on icon at bounding box center [827, 253] width 31 height 26
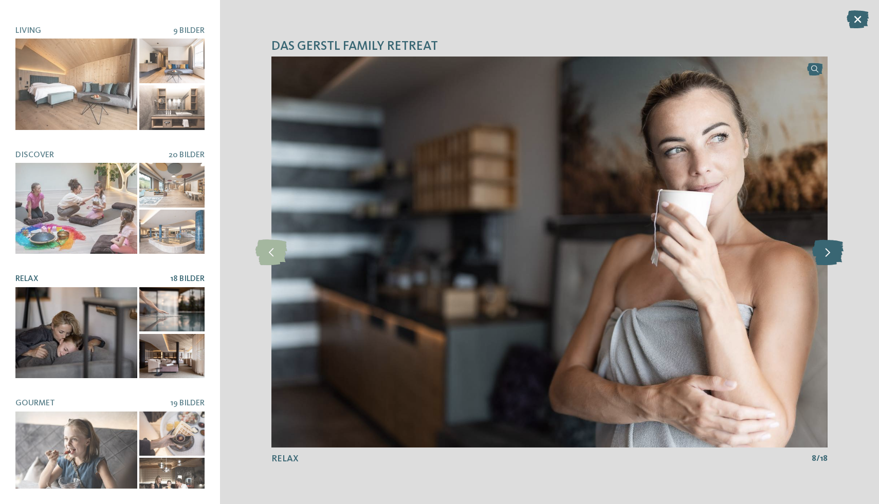
click at [831, 253] on icon at bounding box center [827, 253] width 31 height 26
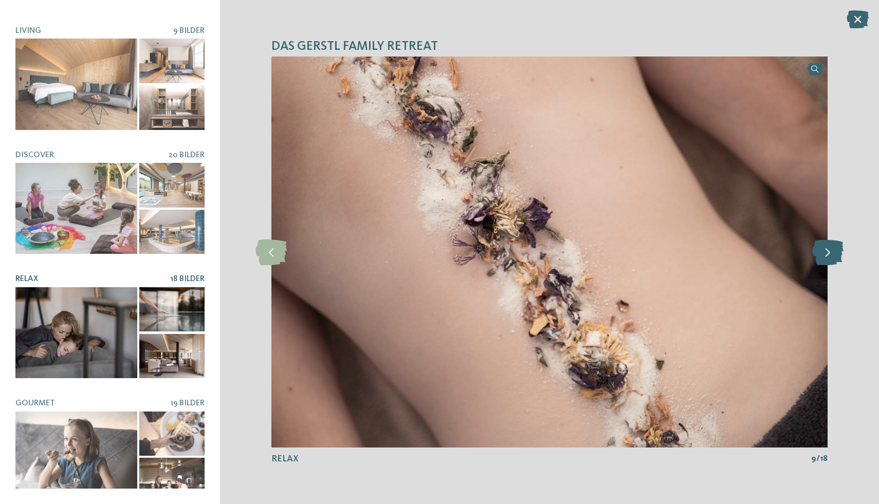
click at [831, 253] on icon at bounding box center [827, 253] width 31 height 26
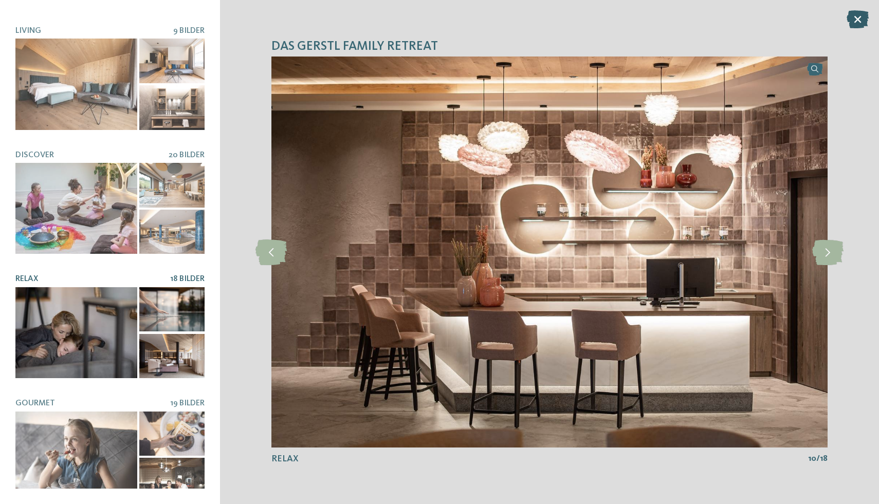
click at [861, 16] on icon at bounding box center [858, 19] width 22 height 18
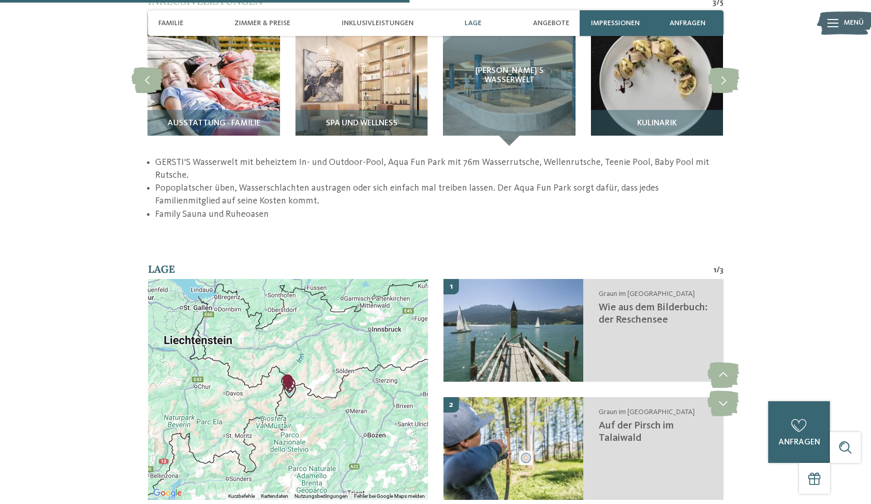
scroll to position [1548, 0]
